Goal: Task Accomplishment & Management: Manage account settings

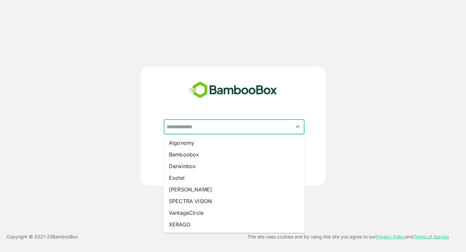
click at [205, 122] on input "text" at bounding box center [234, 127] width 138 height 12
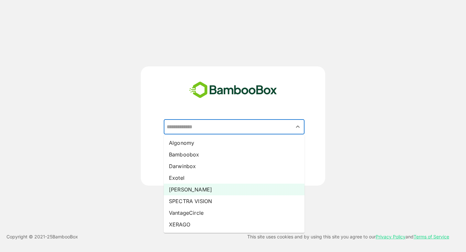
click at [203, 188] on li "[PERSON_NAME]" at bounding box center [234, 190] width 141 height 12
type input "*****"
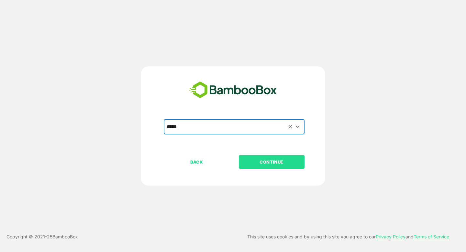
click at [269, 162] on p "CONTINUE" at bounding box center [271, 161] width 65 height 7
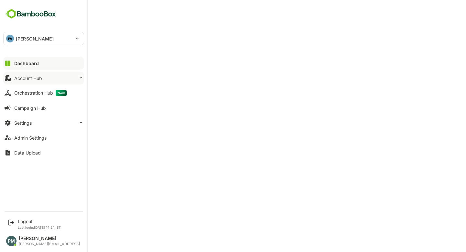
click at [57, 77] on button "Account Hub" at bounding box center [43, 78] width 81 height 13
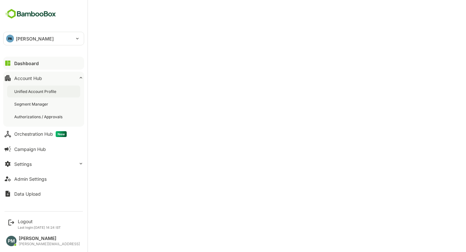
click at [51, 87] on div "Unified Account Profile" at bounding box center [43, 91] width 73 height 12
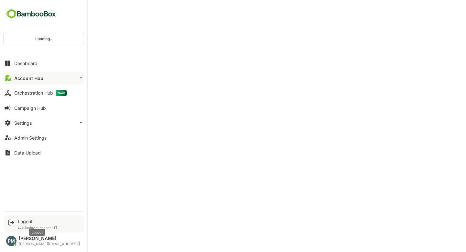
click at [23, 221] on div "Logout" at bounding box center [38, 221] width 40 height 6
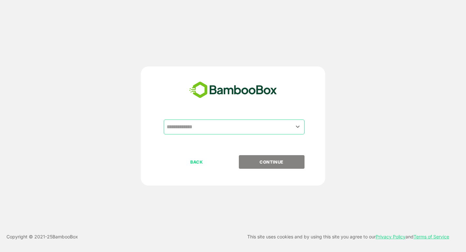
click at [219, 131] on input "text" at bounding box center [234, 127] width 138 height 12
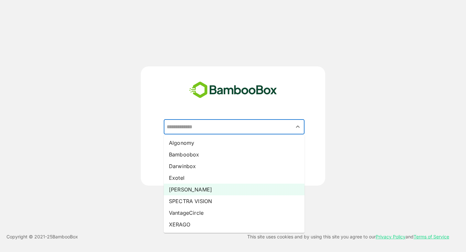
click at [207, 191] on li "[PERSON_NAME]" at bounding box center [234, 190] width 141 height 12
type input "*****"
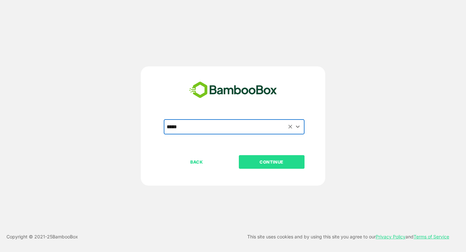
click at [272, 165] on p "CONTINUE" at bounding box center [271, 161] width 65 height 7
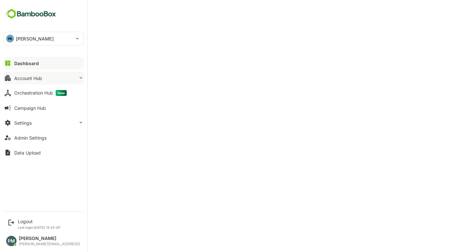
click at [37, 80] on div "Account Hub" at bounding box center [28, 78] width 28 height 6
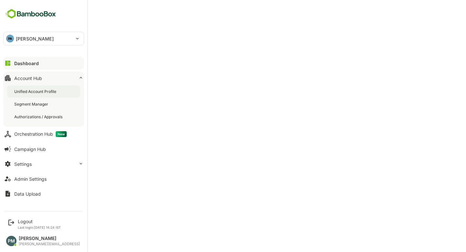
click at [57, 91] on div "Unified Account Profile" at bounding box center [35, 92] width 43 height 6
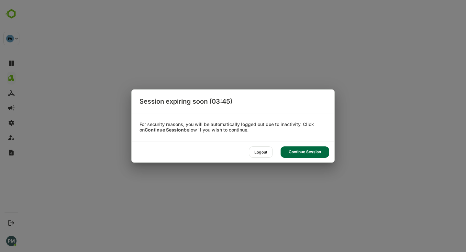
click at [306, 154] on div "Continue Session" at bounding box center [305, 151] width 49 height 11
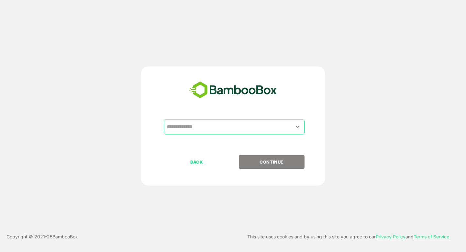
click at [243, 130] on input "text" at bounding box center [234, 127] width 138 height 12
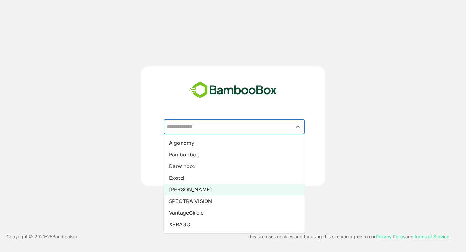
click at [233, 189] on li "[PERSON_NAME]" at bounding box center [234, 190] width 141 height 12
type input "*****"
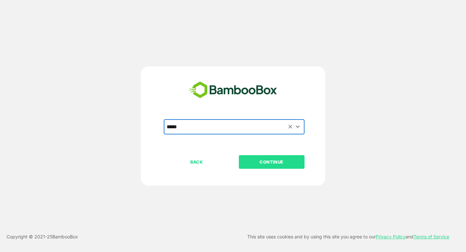
click at [285, 164] on p "CONTINUE" at bounding box center [271, 161] width 65 height 7
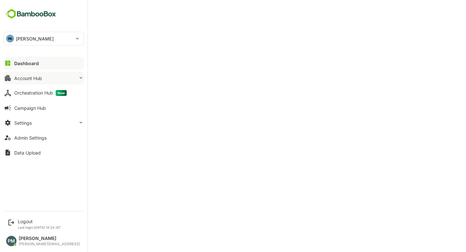
click at [26, 75] on div "Account Hub" at bounding box center [28, 78] width 28 height 6
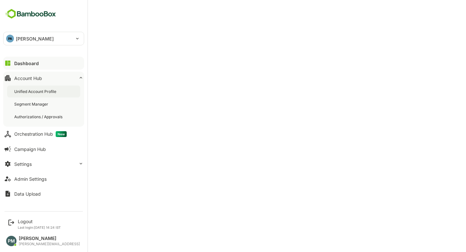
click at [52, 92] on div "Unified Account Profile" at bounding box center [35, 92] width 43 height 6
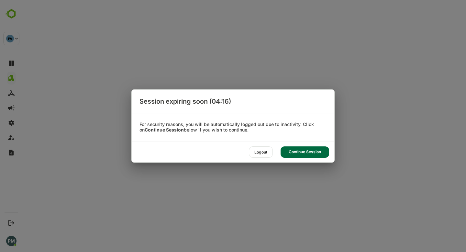
click at [308, 152] on div "Continue Session" at bounding box center [305, 151] width 49 height 11
